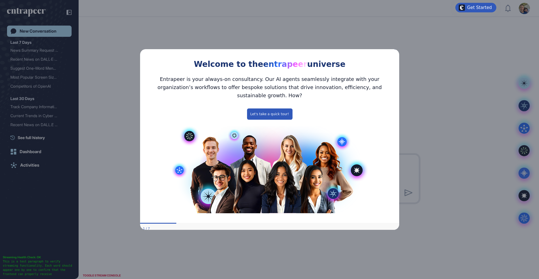
click at [395, 50] on icon "Close Preview" at bounding box center [395, 48] width 2 height 2
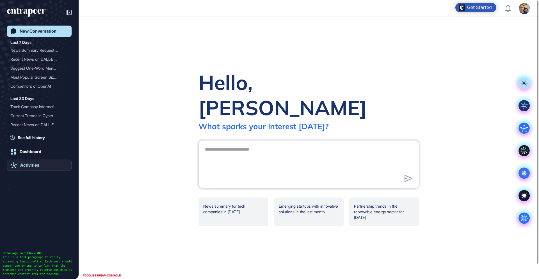
click at [34, 165] on div "Activities" at bounding box center [29, 165] width 19 height 5
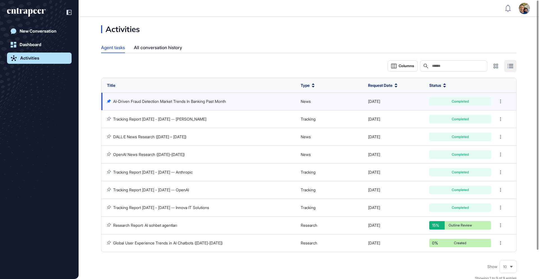
click at [208, 102] on link "AI-Driven Fraud Detection Market Trends In Banking Past Month" at bounding box center [169, 101] width 113 height 5
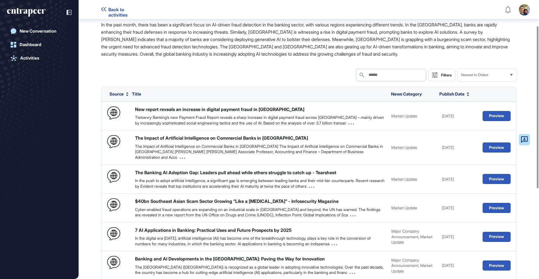
scroll to position [45, 0]
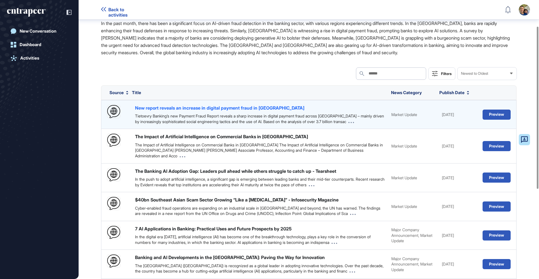
click at [220, 106] on div "New report reveals an increase in digital payment fraud in [GEOGRAPHIC_DATA]" at bounding box center [219, 108] width 169 height 6
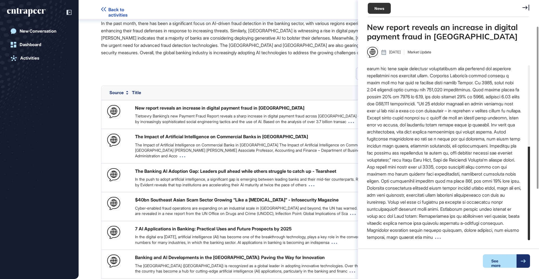
scroll to position [0, 0]
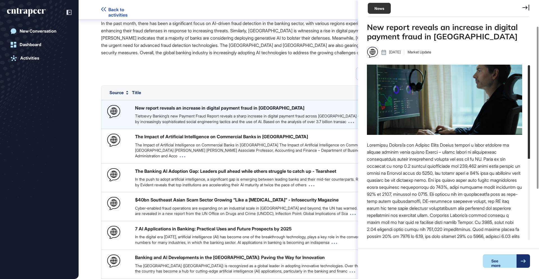
drag, startPoint x: 527, startPoint y: 8, endPoint x: 383, endPoint y: 109, distance: 176.3
click at [527, 8] on icon at bounding box center [525, 7] width 7 height 6
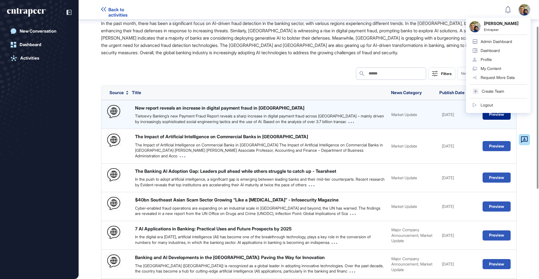
click at [492, 115] on button "Preview" at bounding box center [497, 114] width 28 height 10
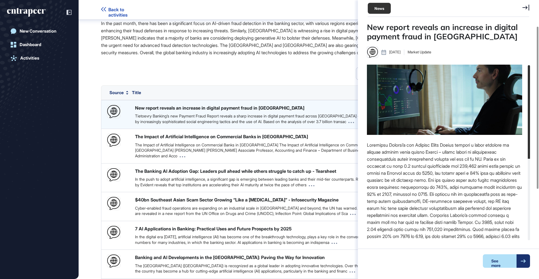
scroll to position [3, 0]
click at [278, 108] on div "New report reveals an increase in digital payment fraud in Europe Tietoevry Ban…" at bounding box center [260, 114] width 251 height 20
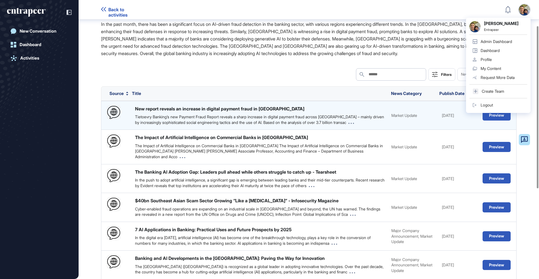
click at [238, 117] on div "Tietoevry Banking’s new Payment Fraud Report reveals a sharp increase in digita…" at bounding box center [260, 119] width 251 height 11
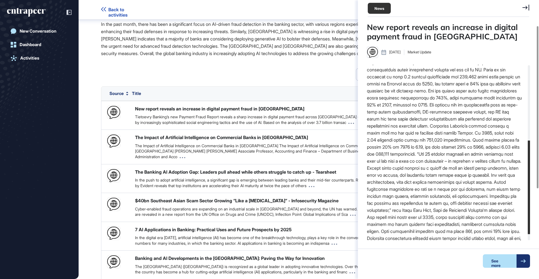
scroll to position [0, 0]
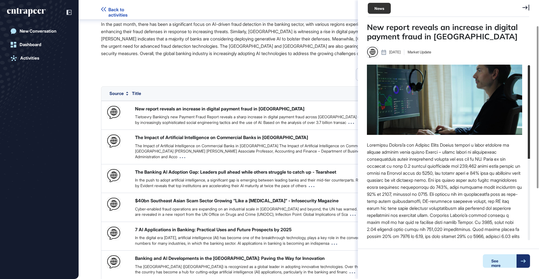
click at [505, 259] on div "See more" at bounding box center [500, 260] width 34 height 13
click at [291, 73] on div "Search Search Filters Newest to Oldest" at bounding box center [309, 74] width 416 height 12
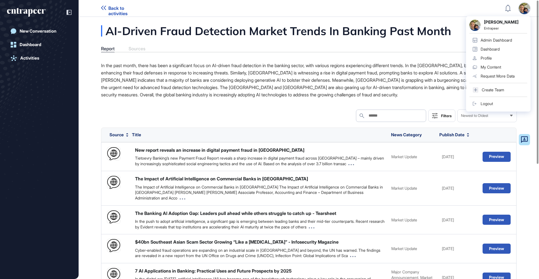
click at [339, 50] on div "Report Sources" at bounding box center [309, 49] width 416 height 6
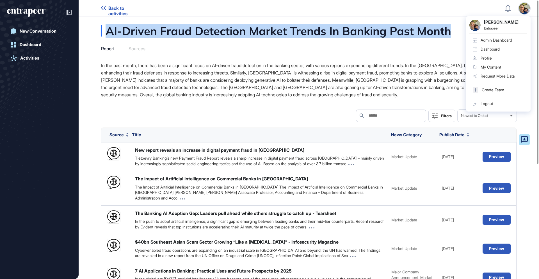
drag, startPoint x: 107, startPoint y: 33, endPoint x: 455, endPoint y: 36, distance: 347.9
click at [455, 36] on div "AI-Driven Fraud Detection Market Trends In Banking Past Month" at bounding box center [304, 30] width 406 height 11
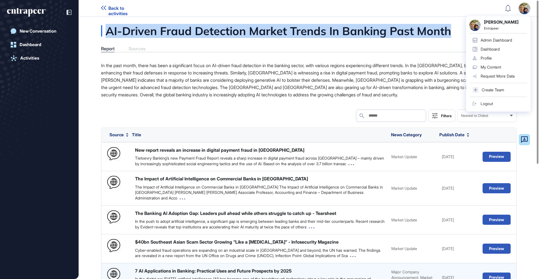
copy div "AI-Driven Fraud Detection Market Trends In Banking Past Month"
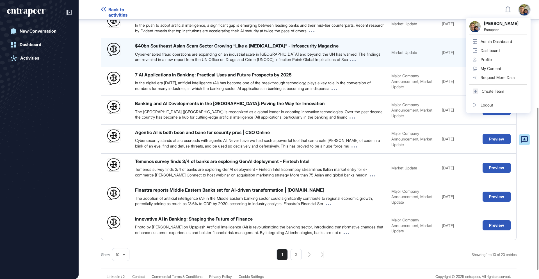
scroll to position [178, 0]
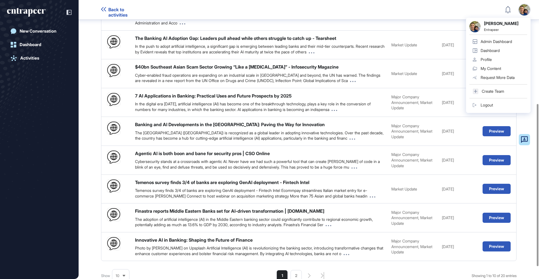
click at [294, 270] on li "2" at bounding box center [296, 275] width 11 height 11
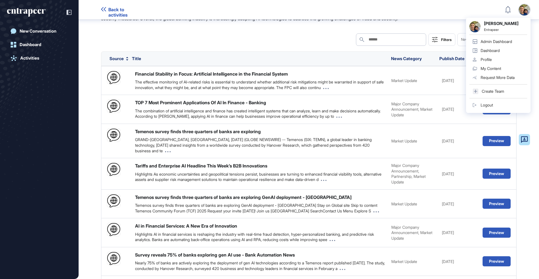
scroll to position [0, 0]
